Goal: Task Accomplishment & Management: Use online tool/utility

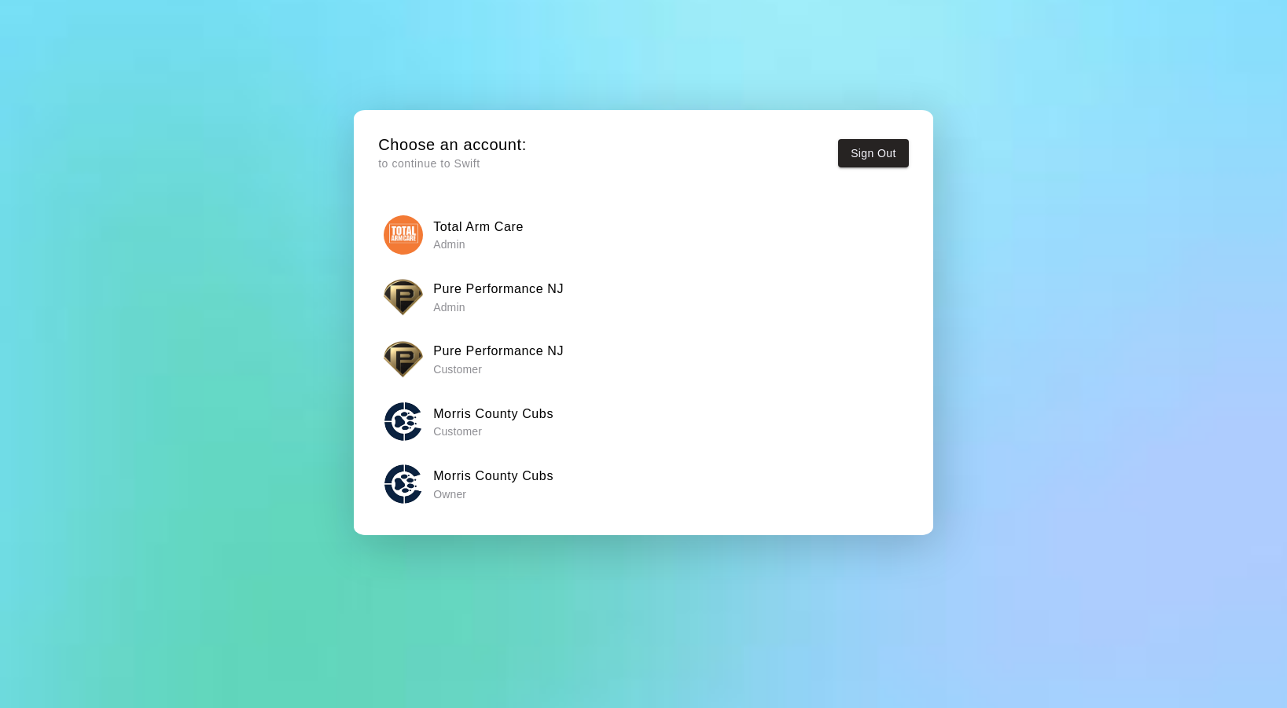
click at [469, 300] on p "Admin" at bounding box center [498, 308] width 131 height 16
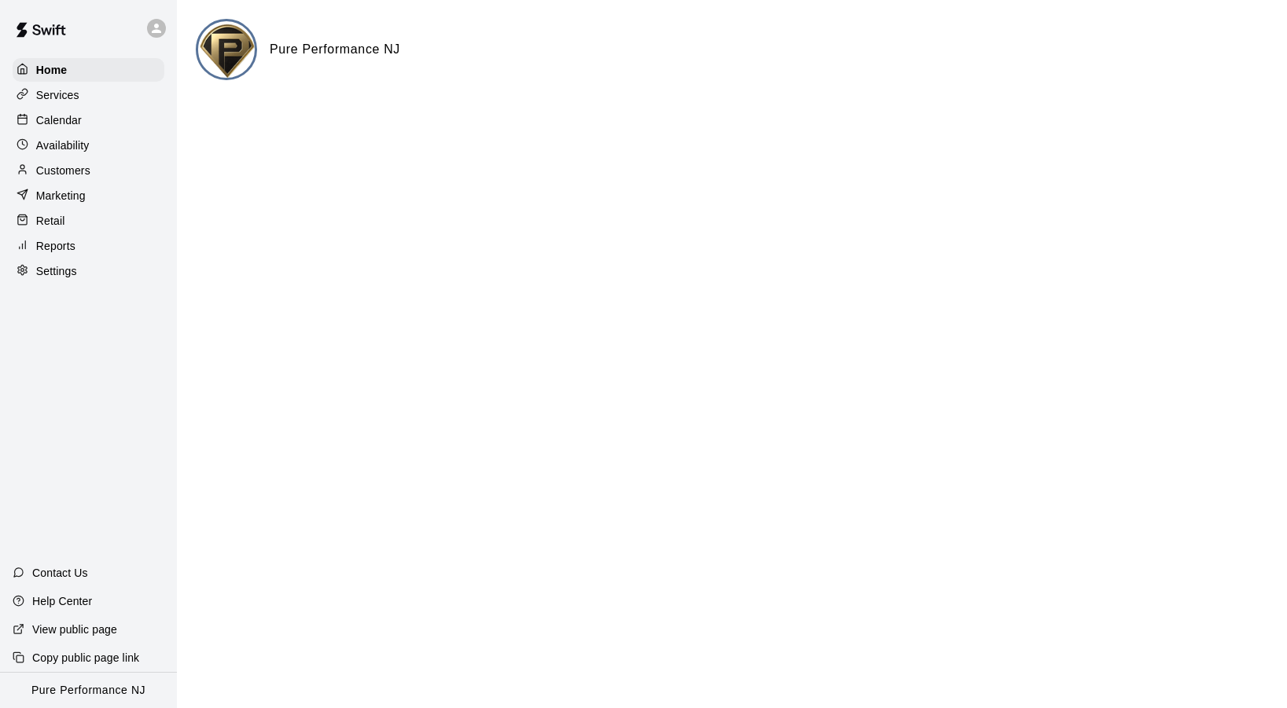
click at [86, 125] on div "Calendar" at bounding box center [89, 121] width 152 height 24
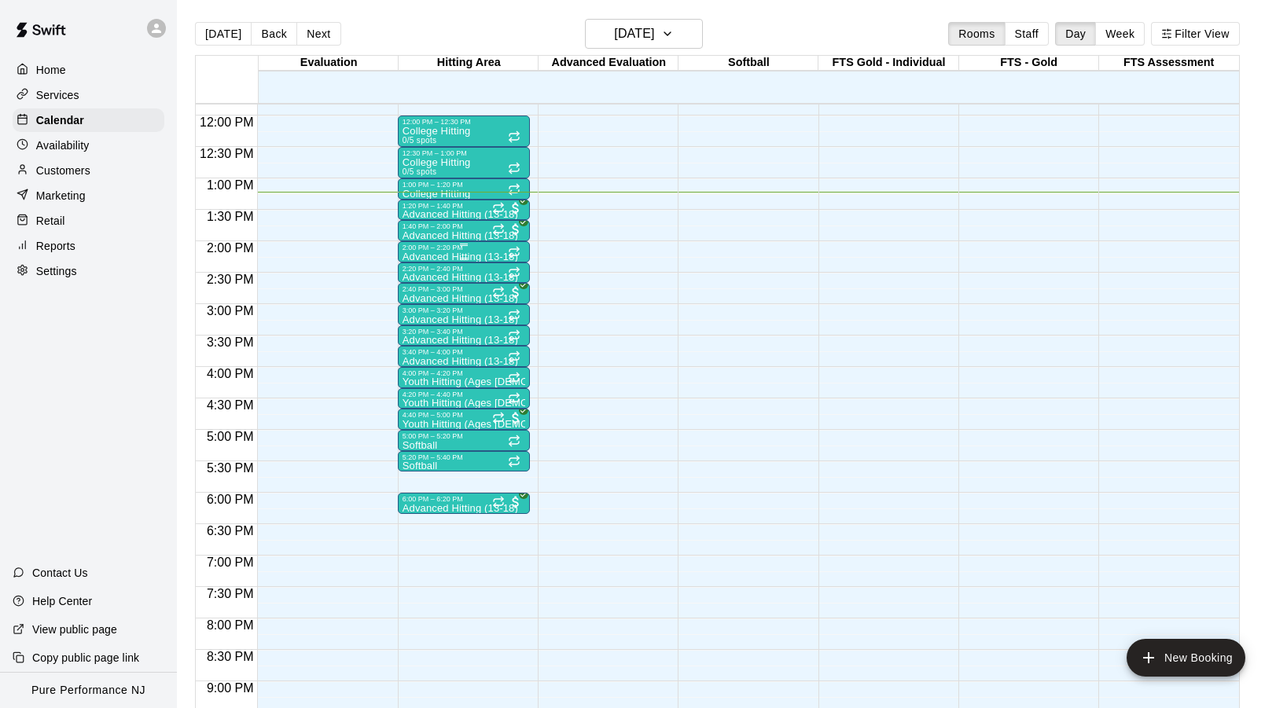
scroll to position [719, 0]
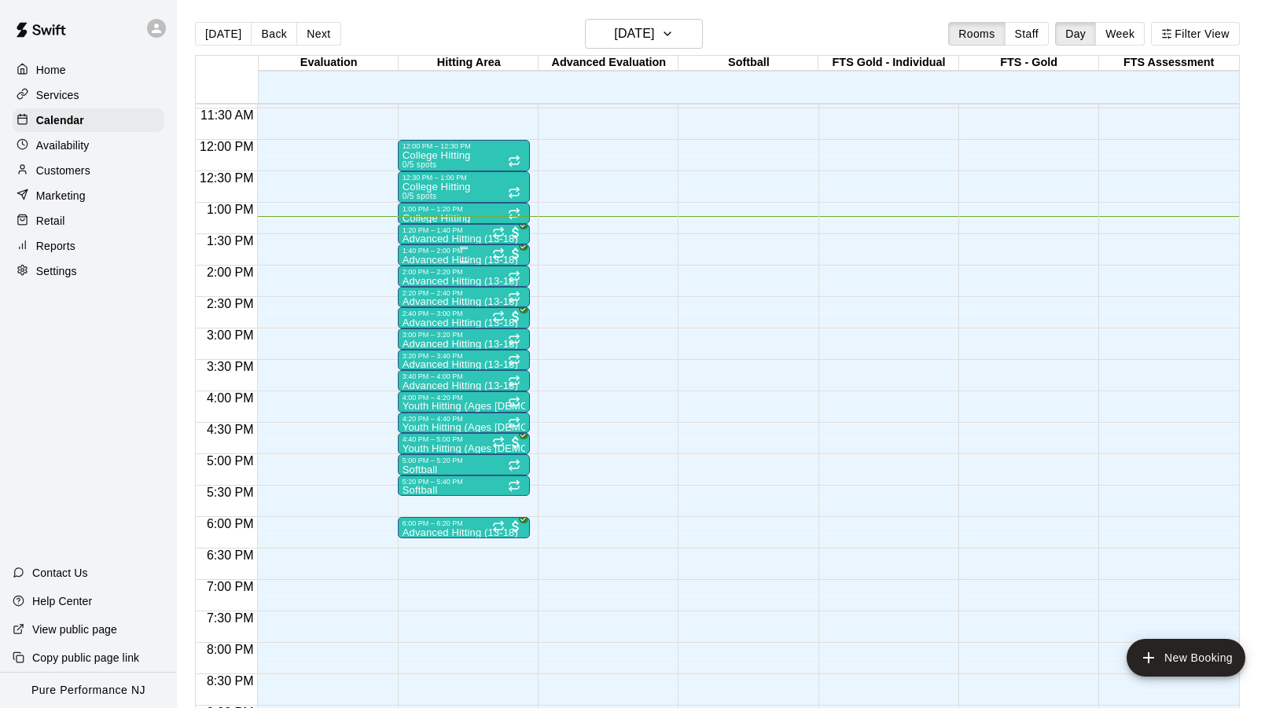
click at [431, 255] on div "1:40 PM – 2:00 PM" at bounding box center [464, 251] width 123 height 8
click at [419, 298] on img "edit" at bounding box center [419, 301] width 18 height 18
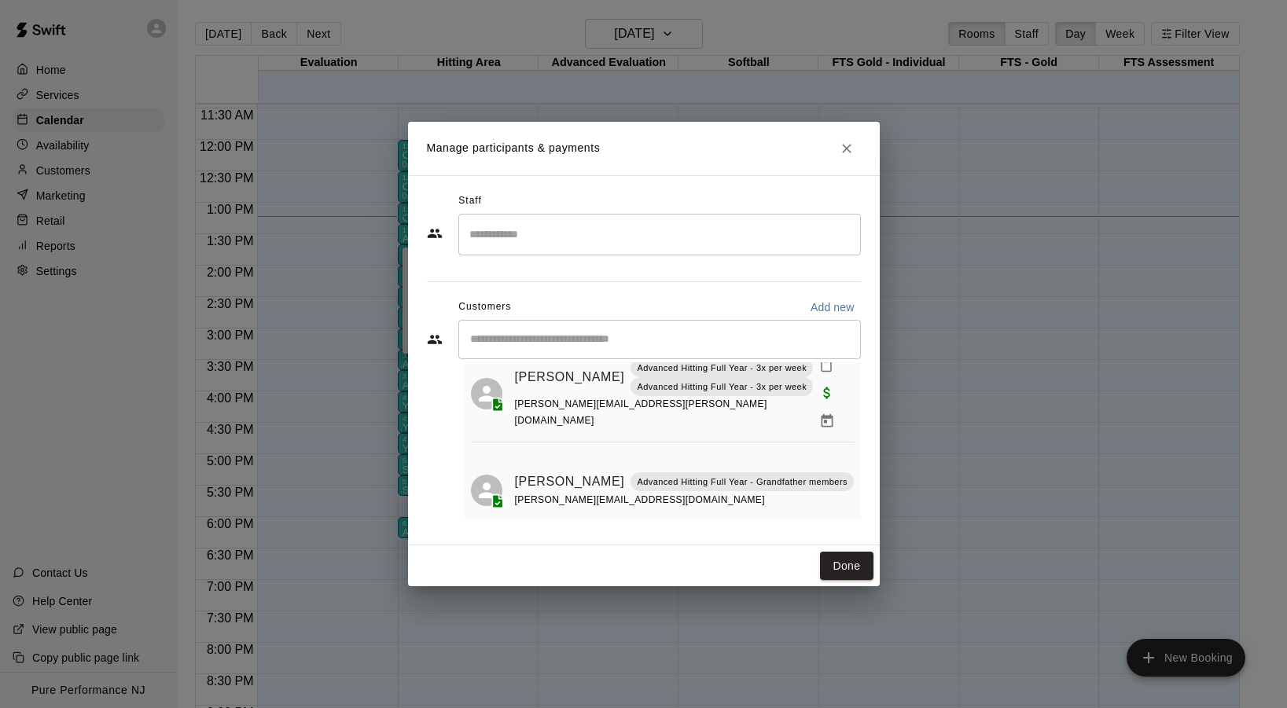
scroll to position [53, 0]
click at [845, 145] on icon "Close" at bounding box center [847, 149] width 16 height 16
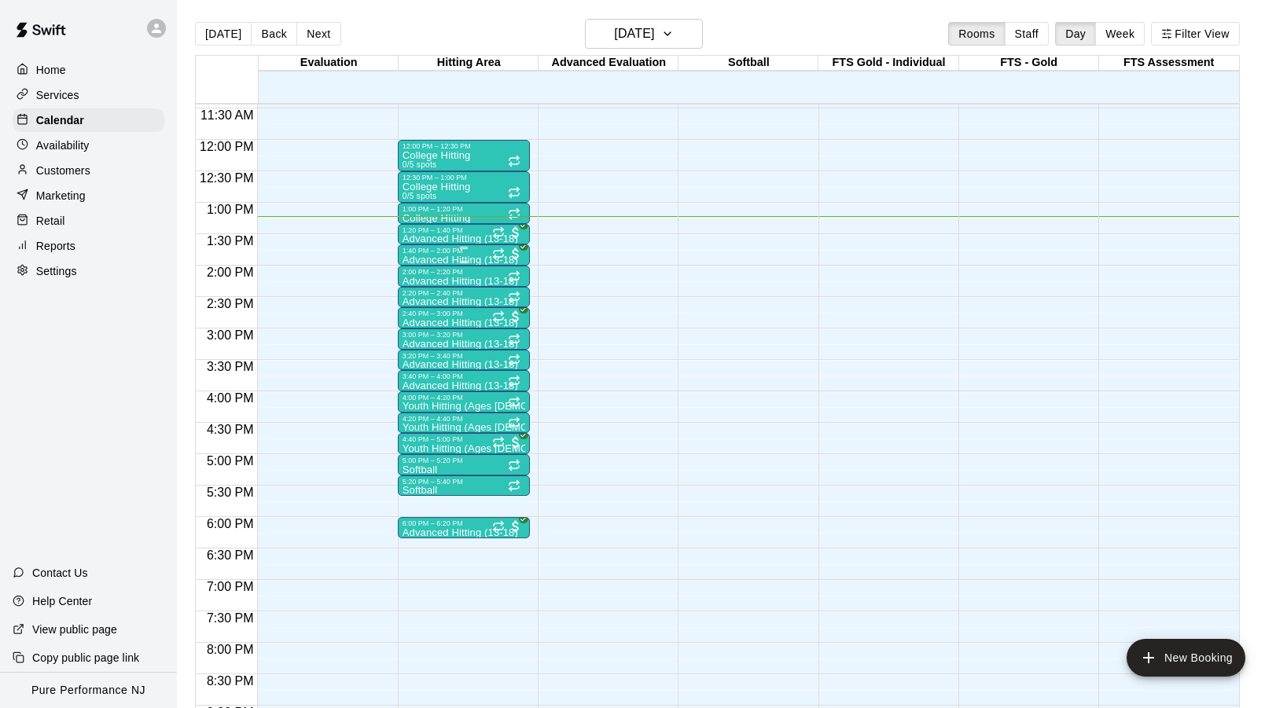
click at [447, 255] on div "1:40 PM – 2:00 PM" at bounding box center [464, 251] width 123 height 8
click at [422, 296] on img "edit" at bounding box center [419, 301] width 18 height 18
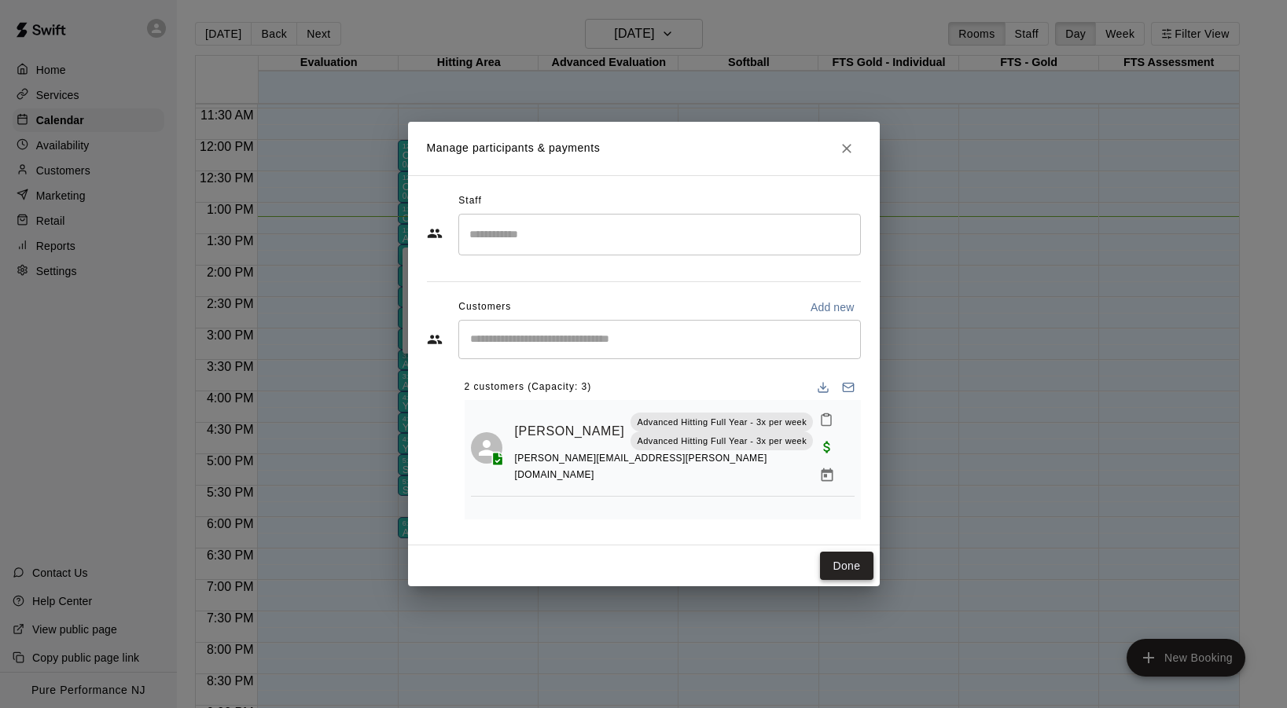
click at [843, 566] on button "Done" at bounding box center [846, 566] width 53 height 29
